Goal: Complete application form: Complete application form

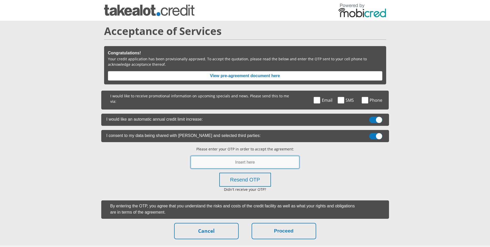
click at [257, 159] on input "text" at bounding box center [245, 162] width 109 height 13
paste input "160997"
type input "160997"
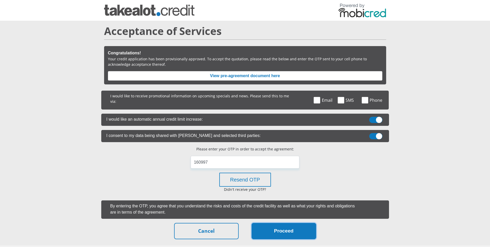
click at [287, 233] on button "Proceed" at bounding box center [284, 231] width 65 height 16
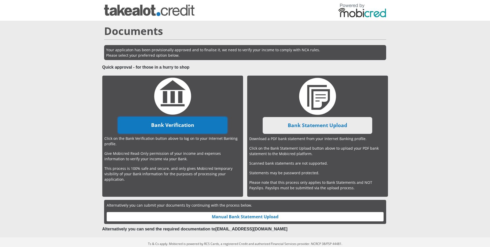
click at [194, 118] on link "Bank Verification" at bounding box center [172, 125] width 109 height 17
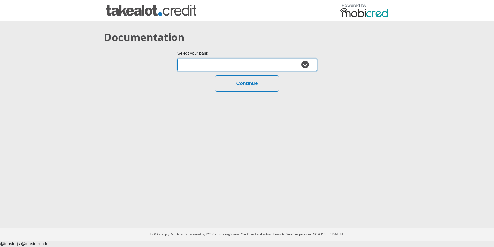
click at [266, 66] on select "Absa Capitec Bank Discovery Bank First National Bank Nedbank Standard Bank Tyme…" at bounding box center [247, 64] width 139 height 13
select select "{"id":"11","title":"Test Bank","institution":"tryfetch","alias":"test","country…"
click at [178, 58] on select "Absa Capitec Bank Discovery Bank First National Bank Nedbank Standard Bank Tyme…" at bounding box center [247, 64] width 139 height 13
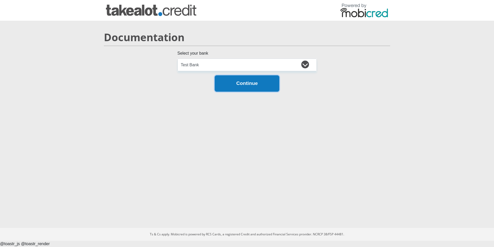
click at [259, 86] on button "Continue" at bounding box center [247, 83] width 65 height 16
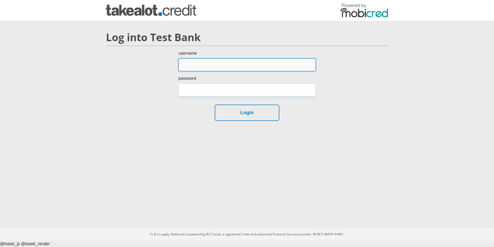
click at [267, 64] on input "username" at bounding box center [247, 64] width 137 height 13
type input "test"
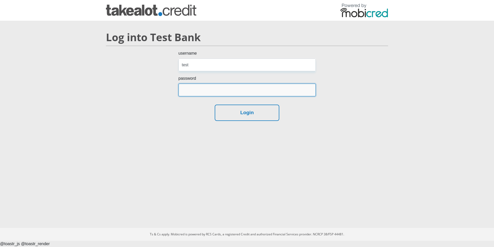
click at [255, 92] on input "password" at bounding box center [247, 90] width 137 height 13
type input "test"
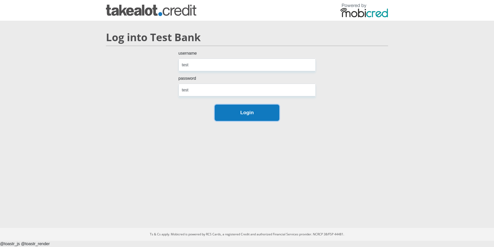
click at [258, 116] on button "Login" at bounding box center [247, 112] width 65 height 16
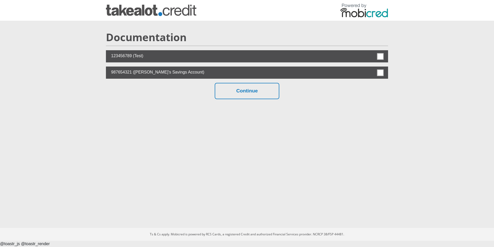
drag, startPoint x: 0, startPoint y: 0, endPoint x: 377, endPoint y: 55, distance: 380.8
click at [377, 55] on label at bounding box center [247, 56] width 282 height 12
click at [369, 51] on input "checkbox" at bounding box center [369, 51] width 0 height 0
click at [377, 55] on label at bounding box center [247, 56] width 282 height 12
click at [369, 51] on input "checkbox" at bounding box center [369, 51] width 0 height 0
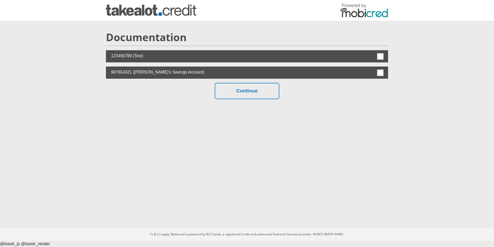
click at [380, 56] on span at bounding box center [380, 56] width 6 height 6
click at [369, 51] on input "checkbox" at bounding box center [369, 51] width 0 height 0
click at [243, 94] on button "Continue" at bounding box center [247, 91] width 65 height 16
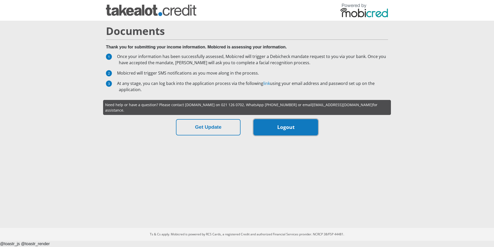
click at [278, 122] on link "Logout" at bounding box center [286, 127] width 65 height 16
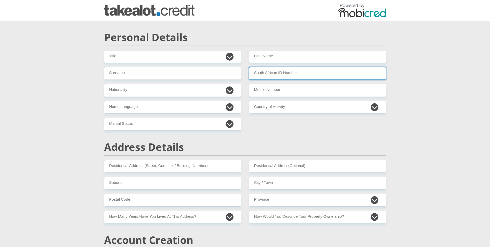
click at [281, 75] on input "South African ID Number" at bounding box center [317, 73] width 137 height 13
paste input "8106170652082"
type input "8106170652082"
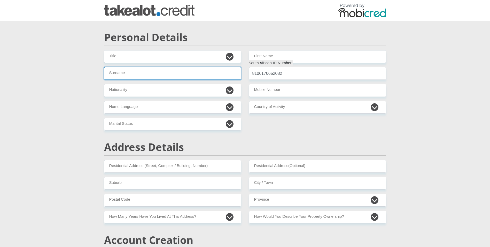
click at [146, 73] on input "Surname" at bounding box center [172, 73] width 137 height 13
paste input "Ngobeni"
type input "Ngobeni"
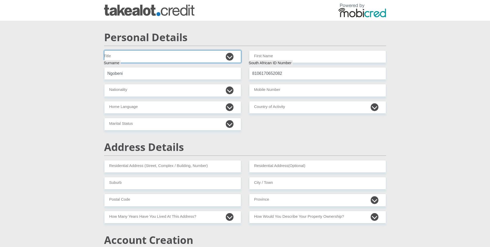
click at [198, 52] on select "Dr Miss Mr Mrs Ms Professor" at bounding box center [172, 56] width 137 height 13
select select "22"
click at [104, 50] on select "Dr Miss Mr Mrs Ms Professor" at bounding box center [172, 56] width 137 height 13
click at [286, 50] on div "Personal Details" at bounding box center [245, 40] width 290 height 19
click at [291, 55] on input "First Name" at bounding box center [317, 56] width 137 height 13
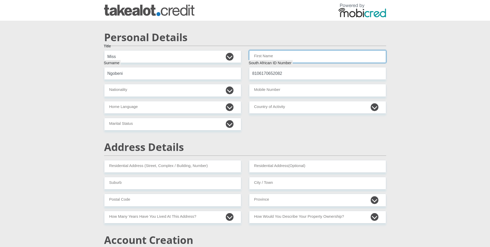
type input "Olwethu"
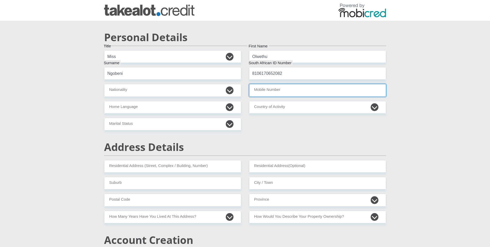
type input "0737856900"
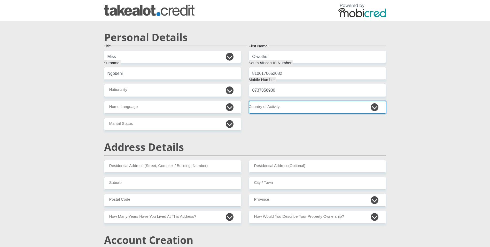
select select "ZAF"
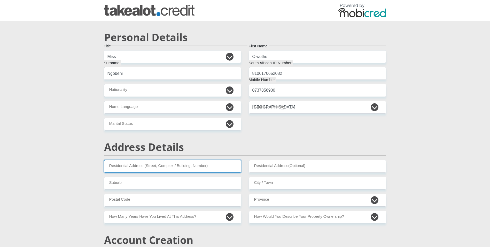
type input "48 Gerryts Street"
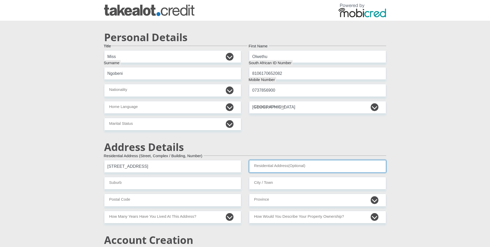
type input "Cape Town"
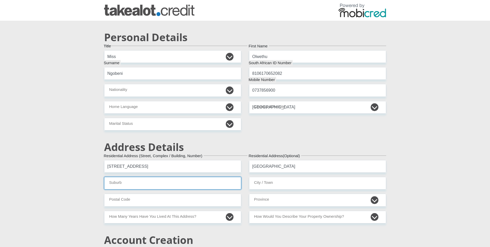
type input "Kuilsriver"
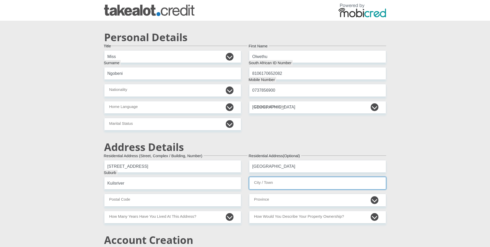
type input "3000"
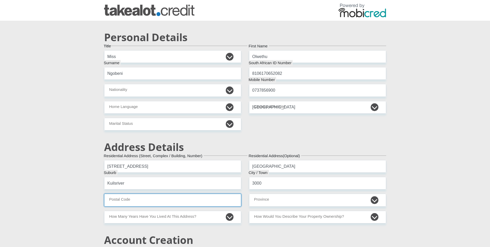
type input "7530"
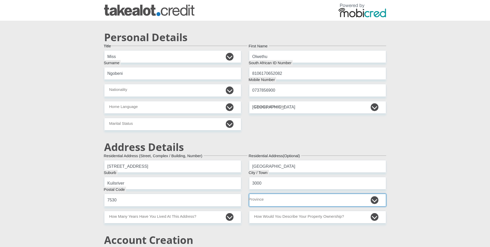
select select "Western Cape"
select select "Owned"
type input "olwethutest76@gmail.com"
type input "Whatsapp12"
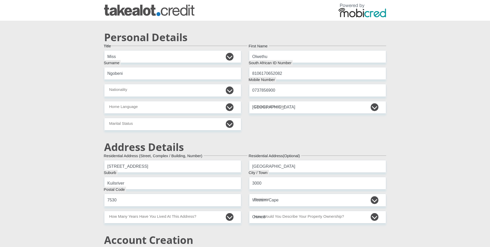
type input "Whatsapp12"
type input "25000"
type input "19000"
type input "0"
type input "3500"
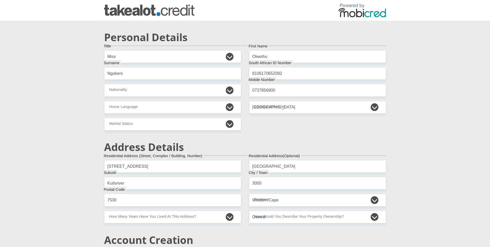
type input "500"
type input "800"
type input "1000"
type input "500"
type input "0"
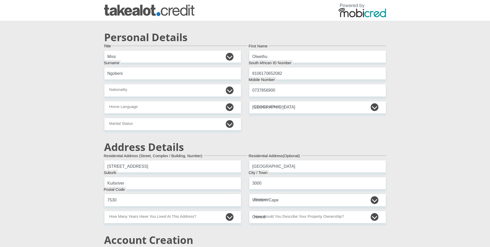
type input "0"
type input "Ellesse"
type input "0215678009"
type input "Linda"
type input "Kgoogo"
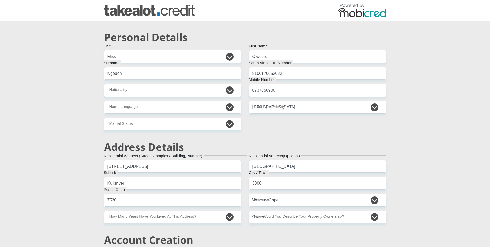
type input "0675643210"
type input "62552483225"
type input "250655"
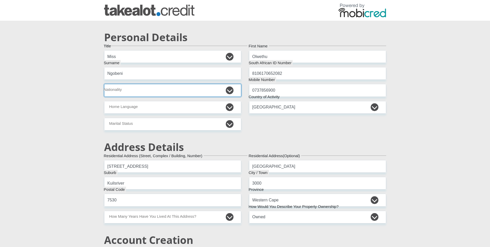
type input "FIRSTRAND BANK"
type input "BRANCH 560"
click at [210, 88] on select "South Africa Afghanistan Aland Islands Albania Algeria America Samoa American V…" at bounding box center [172, 90] width 137 height 13
select select "ZAF"
click at [104, 84] on select "South Africa Afghanistan Aland Islands Albania Algeria America Samoa American V…" at bounding box center [172, 90] width 137 height 13
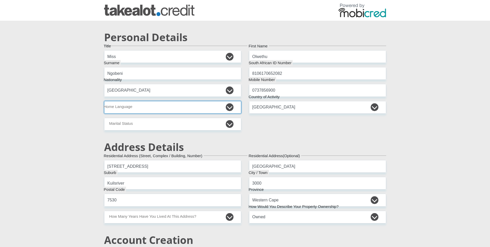
click at [208, 108] on select "Afrikaans English Sepedi South Ndebele Southern Sotho Swati Tsonga Tswana Venda…" at bounding box center [172, 107] width 137 height 13
select select "eng"
click at [104, 101] on select "Afrikaans English Sepedi South Ndebele Southern Sotho Swati Tsonga Tswana Venda…" at bounding box center [172, 107] width 137 height 13
click at [212, 124] on select "Married ANC Single Divorced Widowed Married COP or Customary Law" at bounding box center [172, 124] width 137 height 13
select select "2"
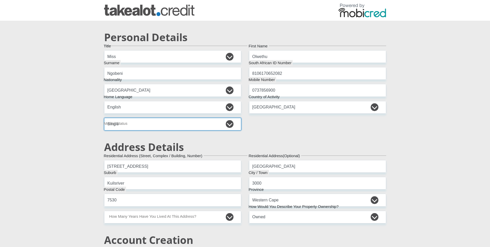
click at [104, 118] on select "Married ANC Single Divorced Widowed Married COP or Customary Law" at bounding box center [172, 124] width 137 height 13
click at [221, 108] on select "Afrikaans English Sepedi South Ndebele Southern Sotho Swati Tsonga Tswana Venda…" at bounding box center [172, 107] width 137 height 13
select select "sot"
click at [104, 101] on select "Afrikaans English Sepedi South Ndebele Southern Sotho Swati Tsonga Tswana Venda…" at bounding box center [172, 107] width 137 height 13
drag, startPoint x: 295, startPoint y: 91, endPoint x: 262, endPoint y: 93, distance: 33.4
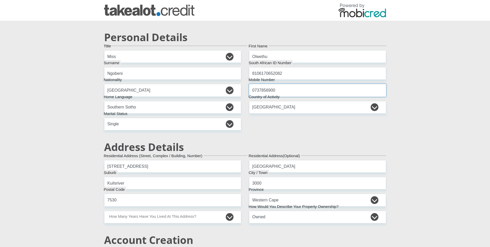
click at [262, 93] on input "0737856900" at bounding box center [317, 90] width 137 height 13
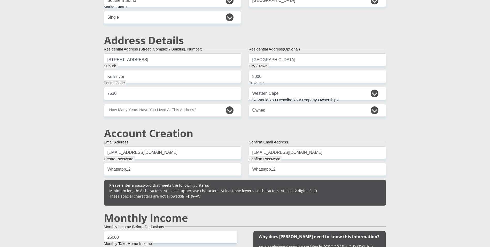
scroll to position [105, 0]
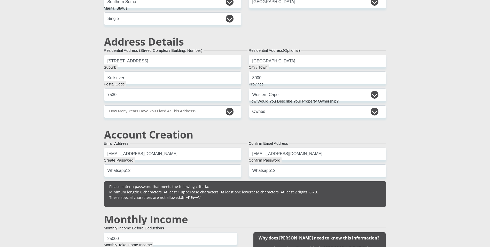
type input "0737009875"
drag, startPoint x: 112, startPoint y: 62, endPoint x: 108, endPoint y: 61, distance: 4.5
click at [108, 61] on input "48 Gerryts Street" at bounding box center [172, 61] width 137 height 13
type input "88 Gerryts Street"
click at [194, 112] on select "less than 1 year 1-3 years 3-5 years 5+ years" at bounding box center [172, 111] width 137 height 13
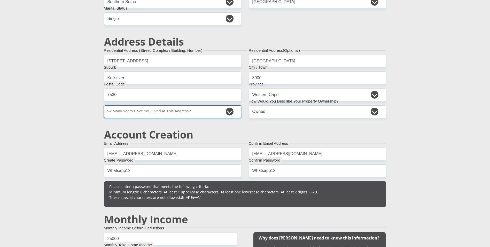
select select "0"
click at [104, 105] on select "less than 1 year 1-3 years 3-5 years 5+ years" at bounding box center [172, 111] width 137 height 13
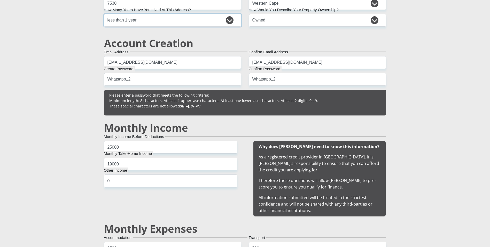
scroll to position [185, 0]
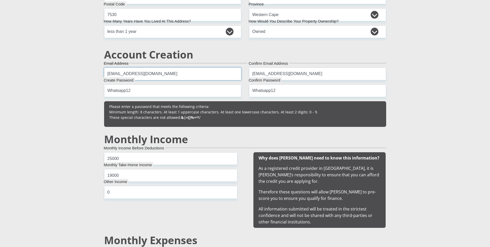
click at [131, 73] on input "olwethutest76@gmail.com" at bounding box center [172, 73] width 137 height 13
type input "olwethutest96@gmail.com"
click at [276, 73] on input "olwethutest76@gmail.com" at bounding box center [317, 73] width 137 height 13
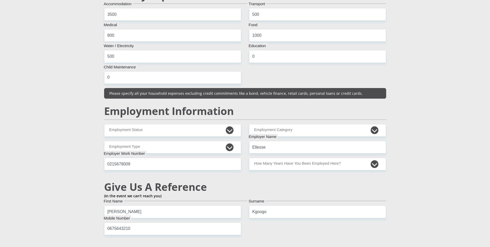
scroll to position [488, 0]
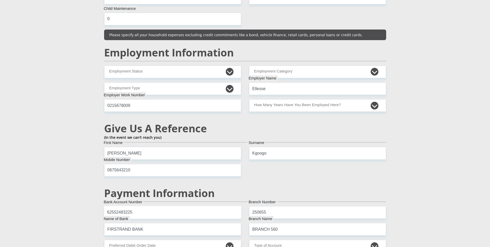
type input "olwethutest96@gmail.com"
click at [231, 71] on select "Permanent/Full-time Part-time/Casual Contract Worker Self-Employed Housewife Re…" at bounding box center [172, 71] width 137 height 13
select select "1"
click at [104, 65] on select "Permanent/Full-time Part-time/Casual Contract Worker Self-Employed Housewife Re…" at bounding box center [172, 71] width 137 height 13
click at [301, 70] on select "AGRICULTURE ALCOHOL & TOBACCO CONSTRUCTION MATERIALS METALLURGY EQUIPMENT FOR R…" at bounding box center [317, 71] width 137 height 13
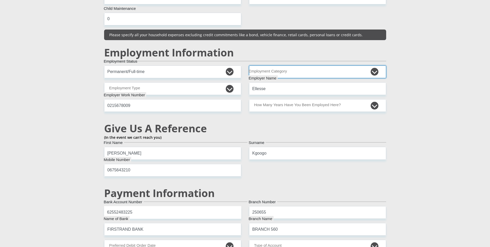
select select "5"
click at [249, 65] on select "AGRICULTURE ALCOHOL & TOBACCO CONSTRUCTION MATERIALS METALLURGY EQUIPMENT FOR R…" at bounding box center [317, 71] width 137 height 13
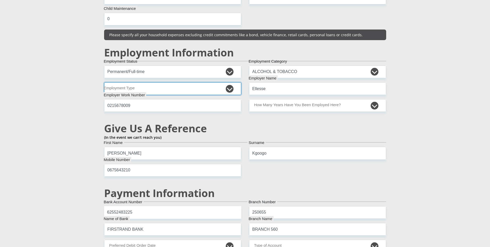
click at [210, 84] on select "College/Lecturer Craft Seller Creative Driver Executive Farmer Forces - Non Com…" at bounding box center [172, 88] width 137 height 13
select select "Licenced Professional"
click at [104, 82] on select "College/Lecturer Craft Seller Creative Driver Executive Farmer Forces - Non Com…" at bounding box center [172, 88] width 137 height 13
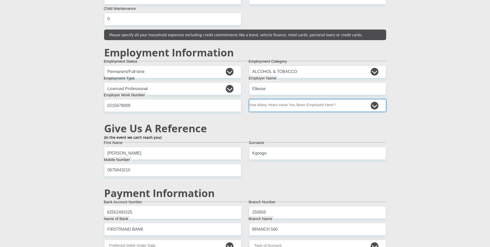
click at [318, 100] on select "less than 1 year 1-3 years 3-5 years 5+ years" at bounding box center [317, 105] width 137 height 13
select select "6"
click at [249, 99] on select "less than 1 year 1-3 years 3-5 years 5+ years" at bounding box center [317, 105] width 137 height 13
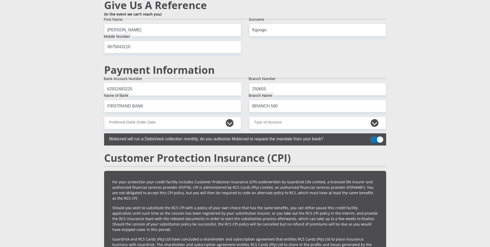
scroll to position [609, 0]
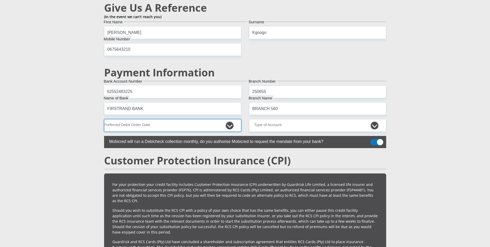
click at [229, 126] on select "1st 2nd 3rd 4th 5th 7th 18th 19th 20th 21st 22nd 23rd 24th 25th 26th 27th 28th …" at bounding box center [172, 125] width 137 height 13
select select "23"
click at [104, 119] on select "1st 2nd 3rd 4th 5th 7th 18th 19th 20th 21st 22nd 23rd 24th 25th 26th 27th 28th …" at bounding box center [172, 125] width 137 height 13
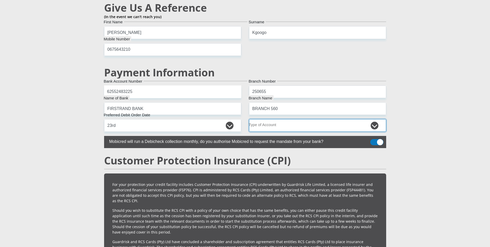
click at [305, 120] on select "Cheque Savings" at bounding box center [317, 125] width 137 height 13
select select "CUR"
click at [249, 119] on select "Cheque Savings" at bounding box center [317, 125] width 137 height 13
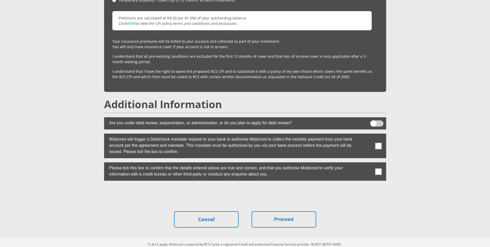
scroll to position [897, 0]
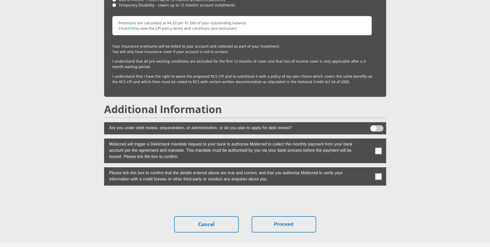
click at [379, 147] on span at bounding box center [378, 150] width 6 height 6
click at [367, 140] on input "checkbox" at bounding box center [367, 140] width 0 height 0
click at [379, 173] on span at bounding box center [378, 176] width 6 height 6
click at [367, 168] on input "checkbox" at bounding box center [367, 168] width 0 height 0
click at [279, 216] on button "Proceed" at bounding box center [284, 224] width 65 height 16
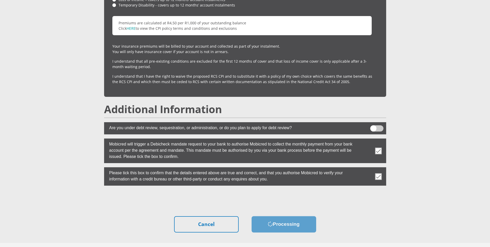
scroll to position [0, 0]
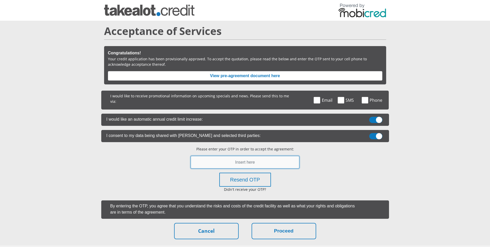
click at [227, 163] on input "text" at bounding box center [245, 162] width 109 height 13
paste input "664547"
type input "664547"
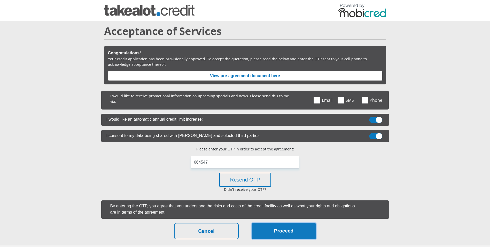
click at [311, 223] on button "Proceed" at bounding box center [284, 231] width 65 height 16
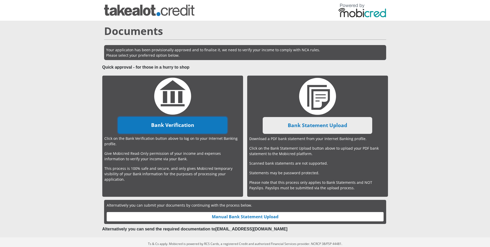
click at [167, 127] on link "Bank Verification" at bounding box center [172, 125] width 109 height 17
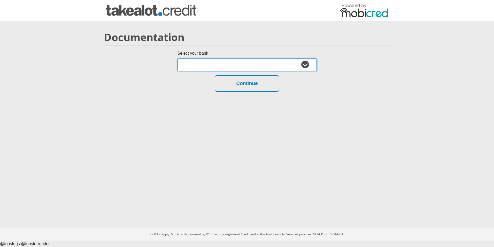
click at [221, 63] on select "Absa Capitec Bank Discovery Bank First National Bank Nedbank Standard Bank Tyme…" at bounding box center [247, 64] width 139 height 13
select select "{"id":"11","title":"Test Bank","institution":"tryfetch","alias":"test","country…"
click at [178, 58] on select "Absa Capitec Bank Discovery Bank First National Bank Nedbank Standard Bank Tyme…" at bounding box center [247, 64] width 139 height 13
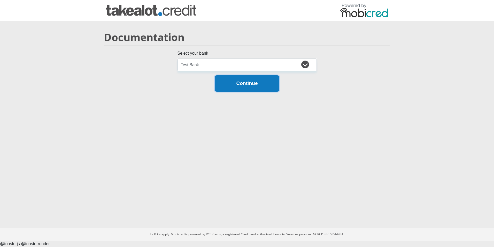
click at [255, 81] on button "Continue" at bounding box center [247, 83] width 65 height 16
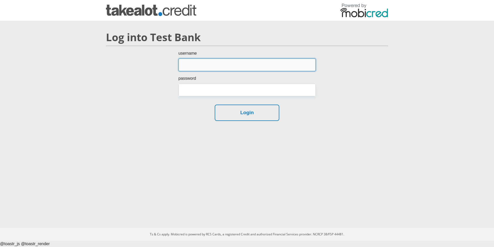
click at [264, 63] on input "username" at bounding box center [247, 64] width 137 height 13
type input "test"
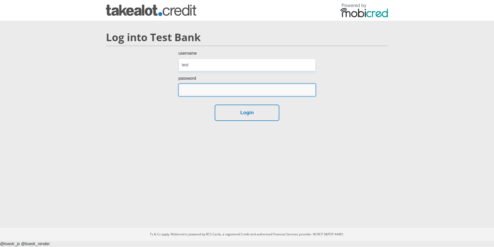
click at [261, 84] on input "password" at bounding box center [247, 90] width 137 height 13
type input "test"
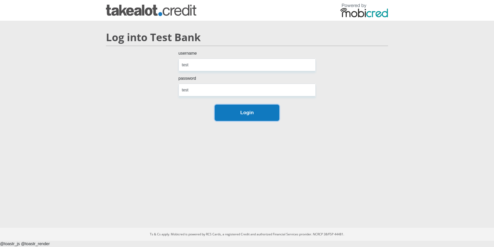
click at [254, 111] on button "Login" at bounding box center [247, 112] width 65 height 16
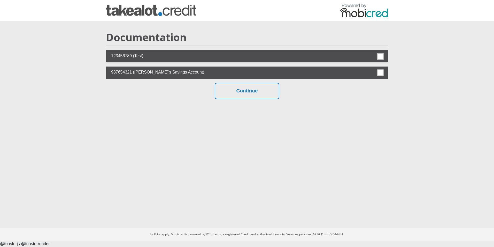
click at [383, 55] on span at bounding box center [380, 56] width 6 height 6
click at [369, 51] on input "checkbox" at bounding box center [369, 51] width 0 height 0
click at [253, 91] on button "Continue" at bounding box center [247, 91] width 65 height 16
